Goal: Task Accomplishment & Management: Complete application form

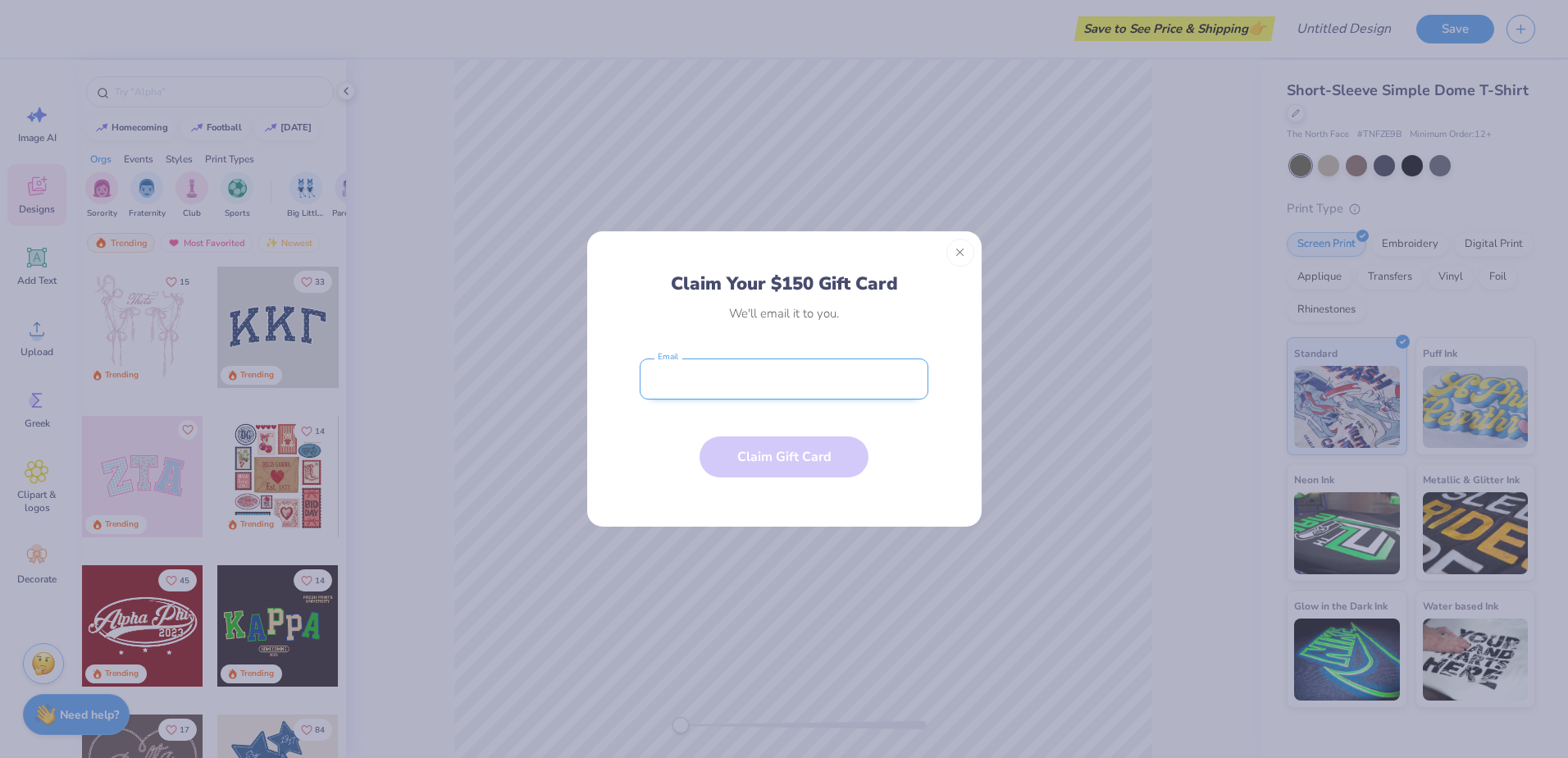
click at [695, 376] on input "email" at bounding box center [784, 379] width 289 height 41
type input "[EMAIL_ADDRESS][PERSON_NAME][DOMAIN_NAME]"
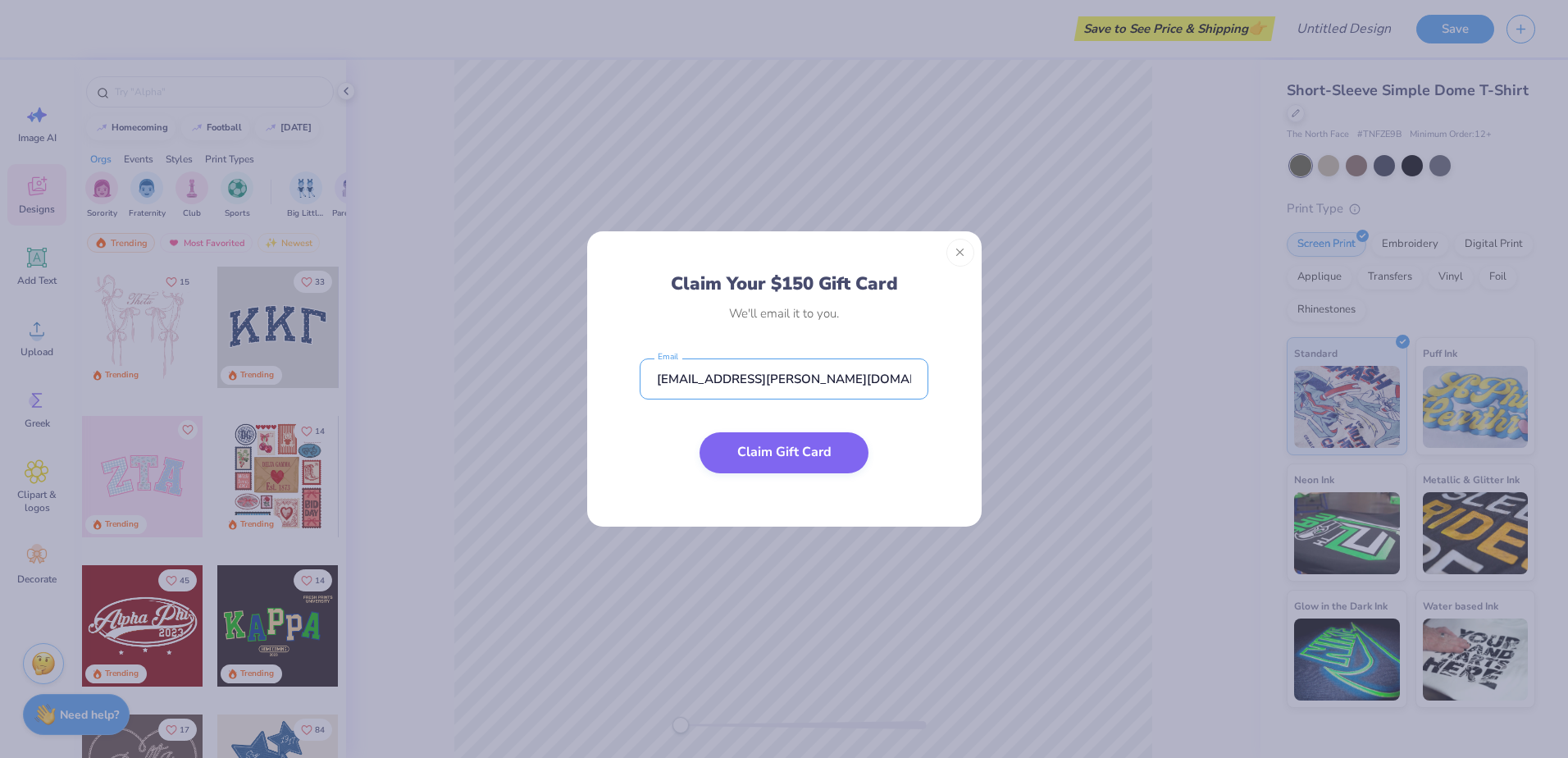
click at [753, 447] on button "Claim Gift Card" at bounding box center [784, 453] width 169 height 41
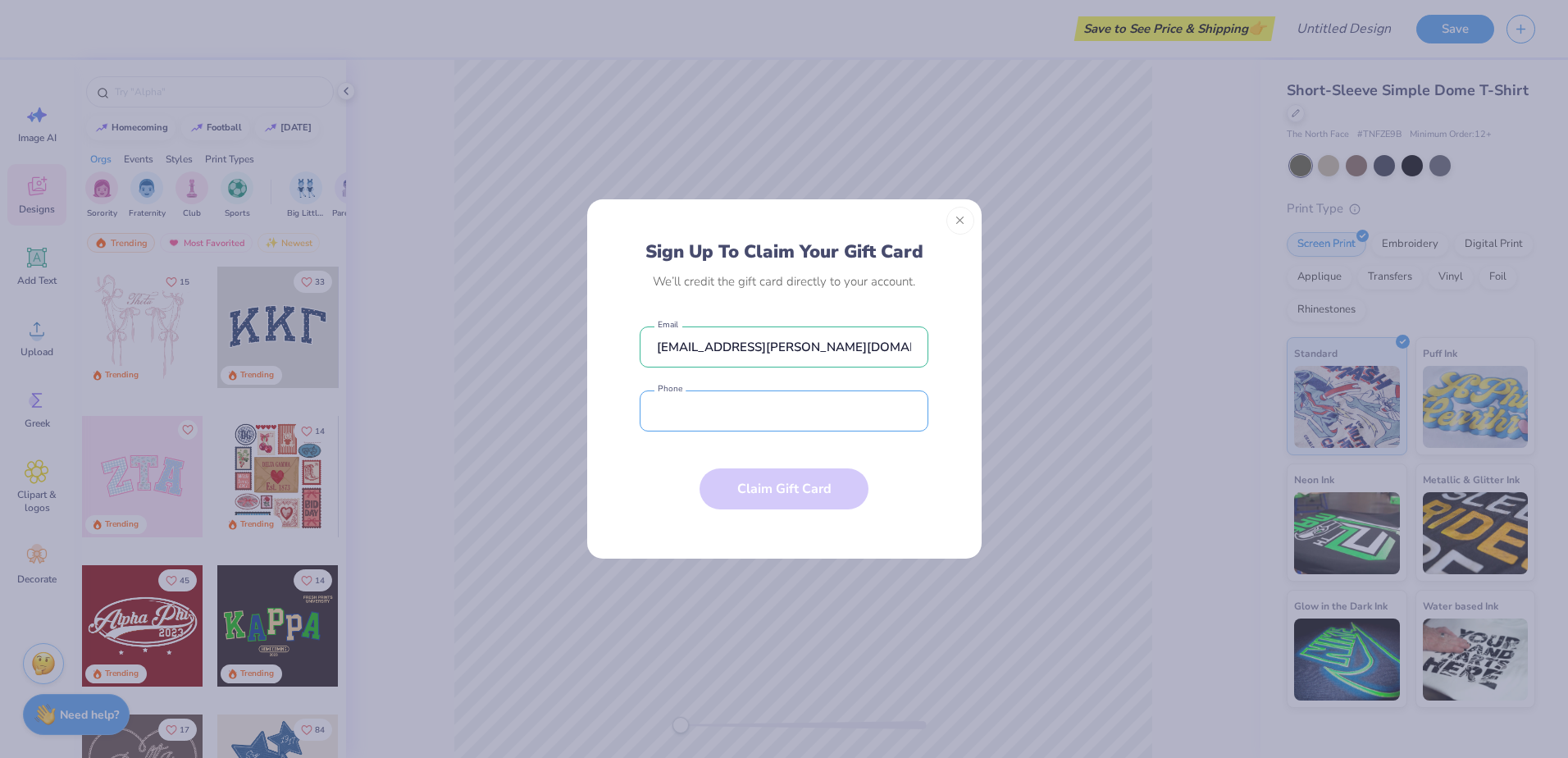
click at [755, 426] on input "tel" at bounding box center [784, 411] width 289 height 41
type input "[PHONE_NUMBER]"
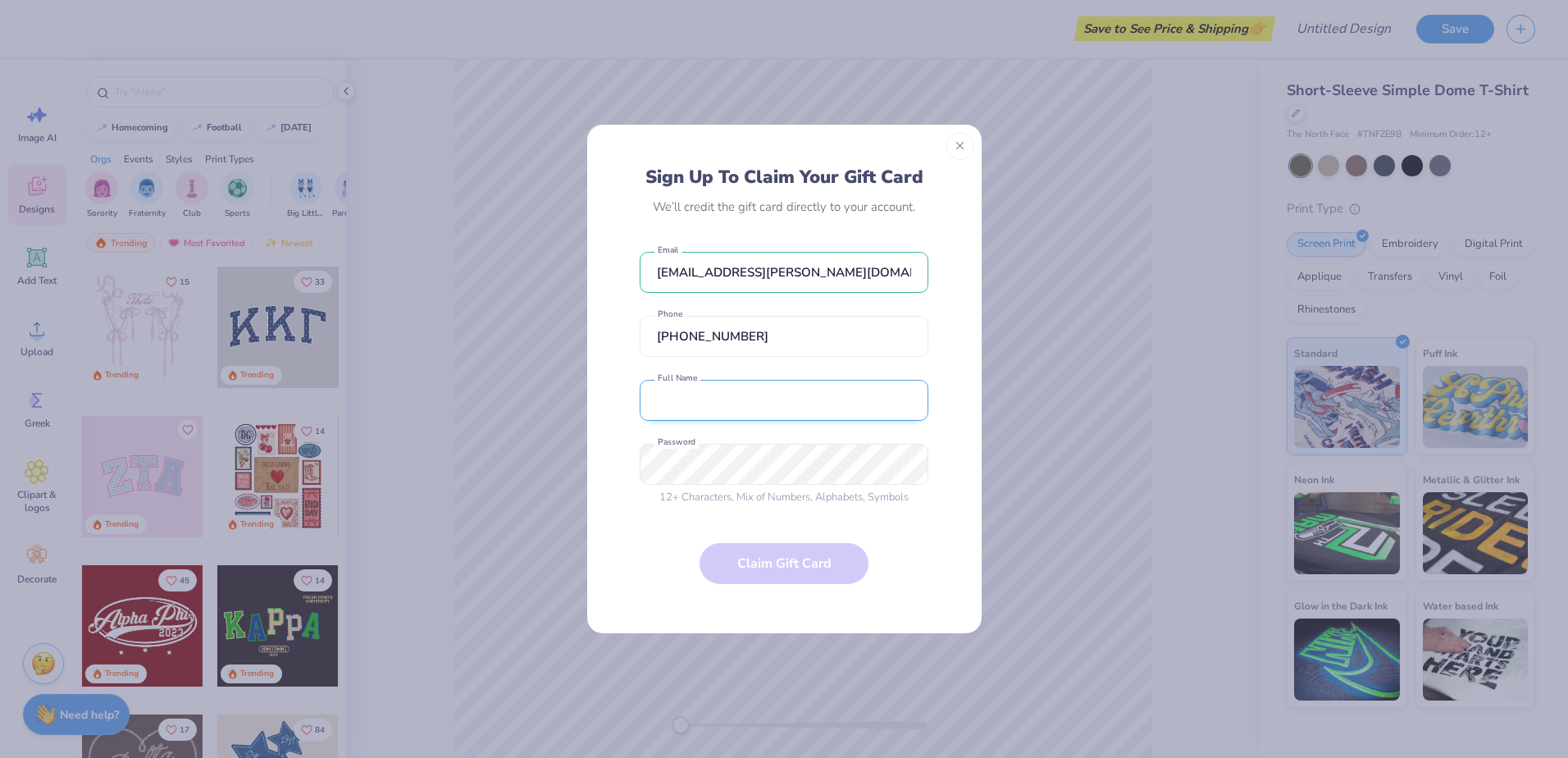
click at [733, 413] on input "text" at bounding box center [784, 400] width 289 height 41
type input "[PERSON_NAME]"
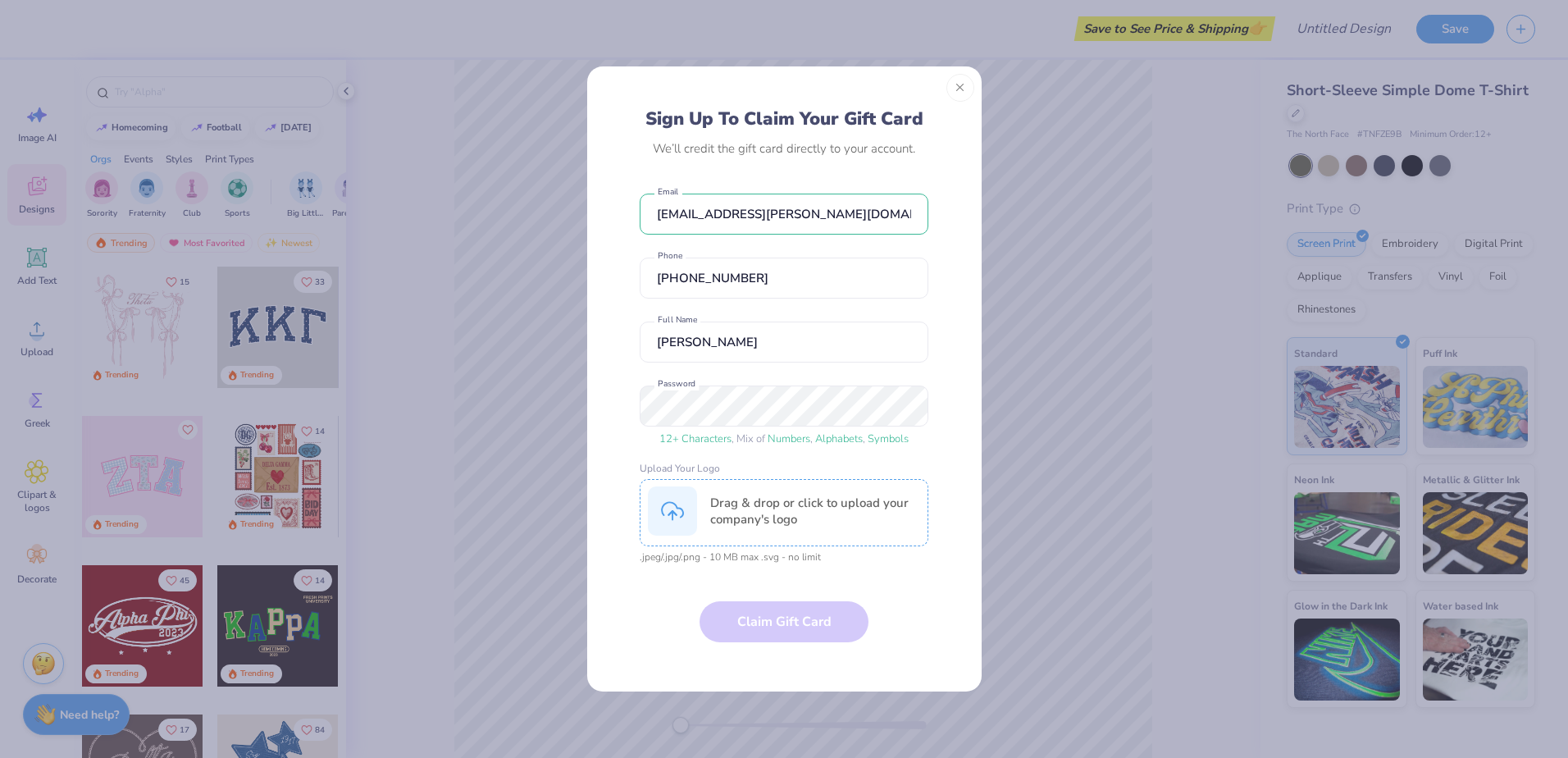
click at [970, 76] on div at bounding box center [784, 84] width 394 height 37
click at [957, 87] on button "Close" at bounding box center [960, 88] width 27 height 27
